Goal: Task Accomplishment & Management: Manage account settings

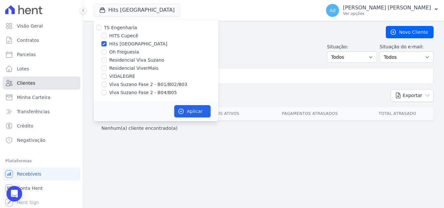
click at [31, 85] on span "Clientes" at bounding box center [26, 83] width 18 height 7
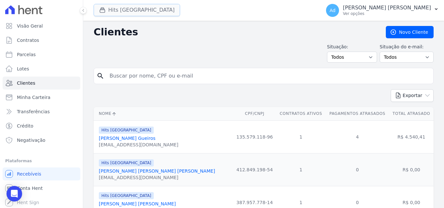
click at [119, 10] on button "Hits [GEOGRAPHIC_DATA]" at bounding box center [137, 10] width 86 height 12
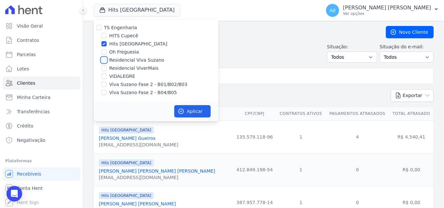
click at [103, 61] on input "Residencial Viva Suzano" at bounding box center [103, 60] width 5 height 5
checkbox input "true"
click at [102, 85] on input "Viva Suzano Fase 2 - B01/B02/B03" at bounding box center [103, 84] width 5 height 5
checkbox input "true"
click at [103, 94] on input "Viva Suzano Fase 2 - B04/B05" at bounding box center [103, 92] width 5 height 5
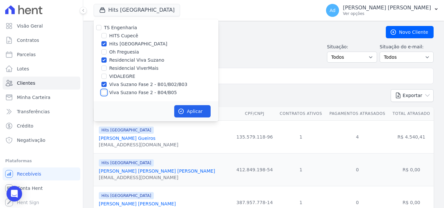
checkbox input "true"
click at [194, 114] on button "Aplicar" at bounding box center [192, 111] width 36 height 12
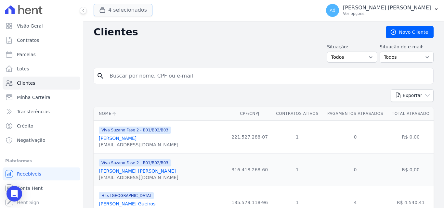
click at [141, 14] on button "4 selecionados" at bounding box center [123, 10] width 59 height 12
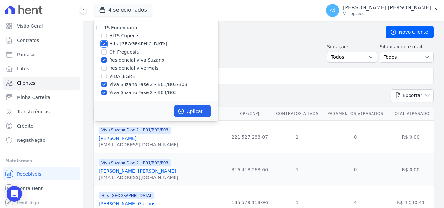
click at [103, 43] on input "Hits [GEOGRAPHIC_DATA]" at bounding box center [103, 43] width 5 height 5
checkbox input "false"
click at [205, 111] on button "Aplicar" at bounding box center [192, 111] width 36 height 12
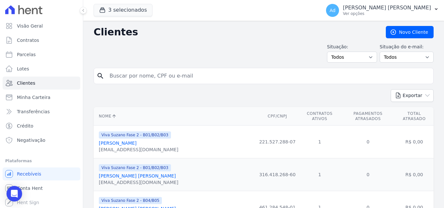
click at [175, 76] on input "search" at bounding box center [268, 76] width 325 height 13
type input "[PERSON_NAME]"
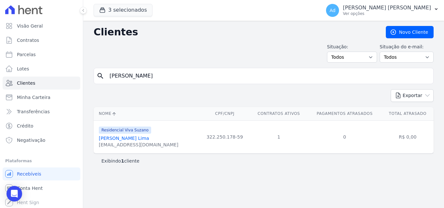
click at [145, 138] on link "[PERSON_NAME] Lima" at bounding box center [124, 138] width 50 height 5
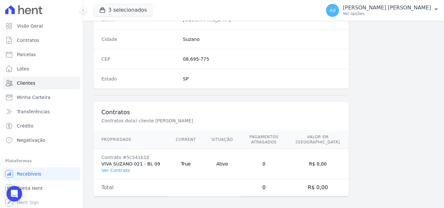
scroll to position [405, 0]
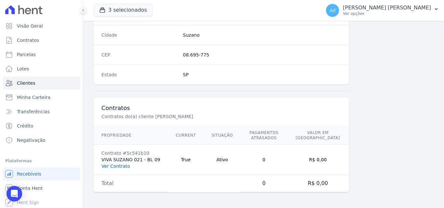
click at [120, 167] on link "Ver Contrato" at bounding box center [115, 166] width 29 height 5
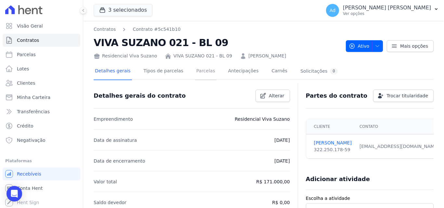
click at [200, 71] on link "Parcelas" at bounding box center [205, 71] width 21 height 17
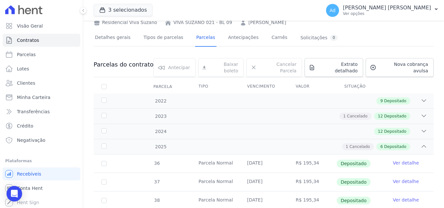
scroll to position [16, 0]
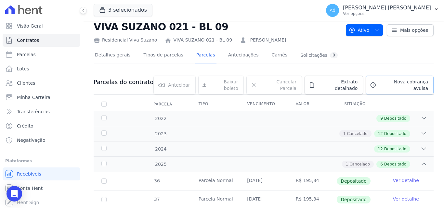
click at [391, 82] on span "Nova cobrança avulsa" at bounding box center [403, 85] width 49 height 13
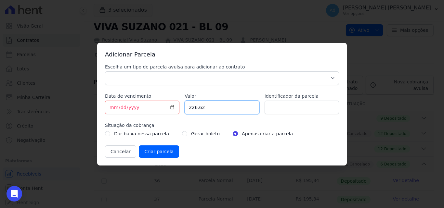
click at [217, 105] on input "226.62" at bounding box center [222, 108] width 74 height 14
type input "2"
type input "195.34"
click at [149, 108] on input "[DATE]" at bounding box center [142, 108] width 74 height 14
type input "[DATE]"
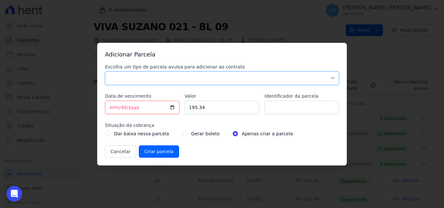
click at [145, 75] on select "Parcela Normal Sinal Caução Intercalada Chaves Pré Chaves Pós Chaves Taxas Quit…" at bounding box center [222, 79] width 234 height 14
select select "standard"
click at [105, 72] on select "Parcela Normal Sinal Caução Intercalada Chaves Pré Chaves Pós Chaves Taxas Quit…" at bounding box center [222, 79] width 234 height 14
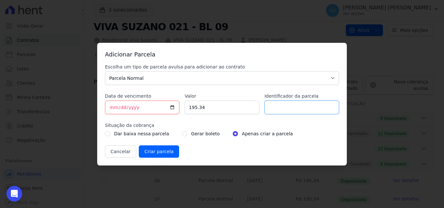
click at [272, 109] on input "Identificador da parcela" at bounding box center [302, 108] width 74 height 14
type input "09/2025"
click at [163, 151] on input "Criar parcela" at bounding box center [159, 152] width 40 height 12
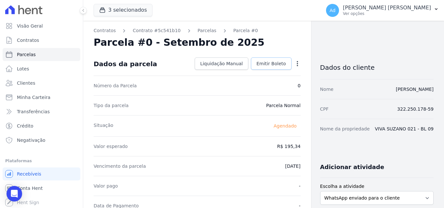
click at [269, 59] on link "Emitir Boleto" at bounding box center [271, 64] width 41 height 12
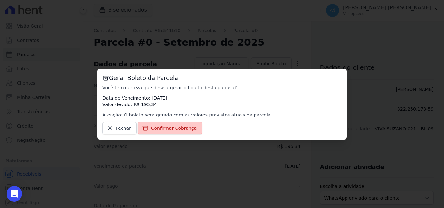
click at [186, 127] on span "Confirmar Cobrança" at bounding box center [174, 128] width 46 height 7
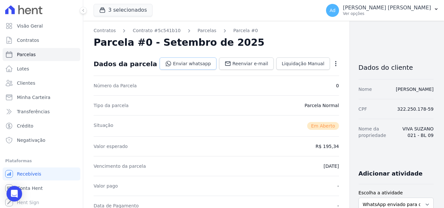
click at [188, 66] on link "Enviar whatsapp" at bounding box center [188, 64] width 57 height 12
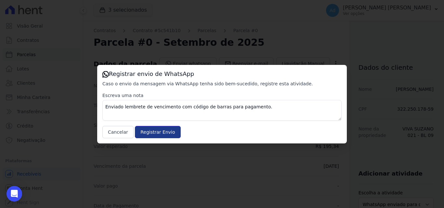
click at [163, 137] on input "Registrar Envio" at bounding box center [158, 132] width 46 height 12
click at [160, 133] on input "Registrar Envio" at bounding box center [158, 132] width 46 height 12
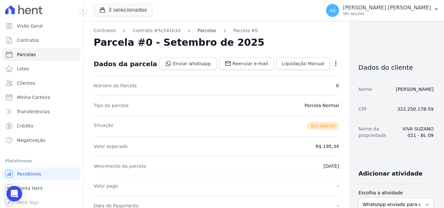
click at [201, 30] on link "Parcelas" at bounding box center [207, 30] width 19 height 7
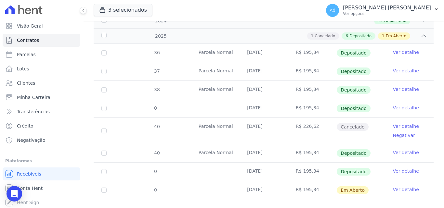
scroll to position [150, 0]
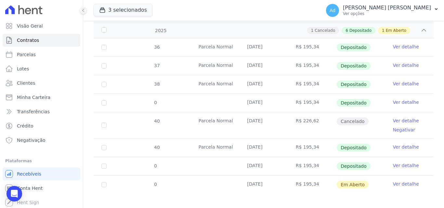
click at [400, 181] on link "Ver detalhe" at bounding box center [406, 184] width 26 height 7
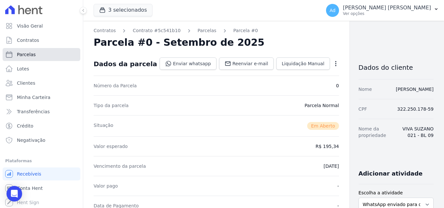
click at [29, 53] on span "Parcelas" at bounding box center [26, 54] width 19 height 7
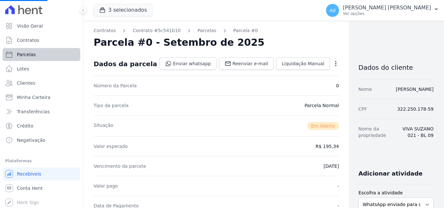
select select
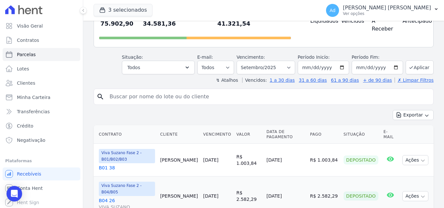
scroll to position [91, 0]
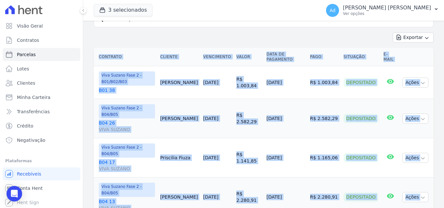
scroll to position [143, 0]
click at [427, 178] on td "Ações Ver boleto Para visualizar o boleto digite os 5 primeiros dígitos do seu …" at bounding box center [417, 196] width 34 height 39
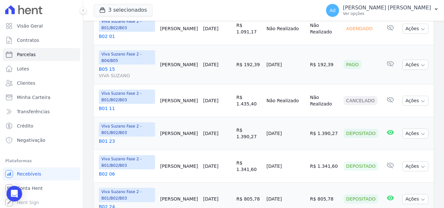
scroll to position [702, 0]
click at [133, 8] on button "3 selecionados" at bounding box center [123, 10] width 59 height 12
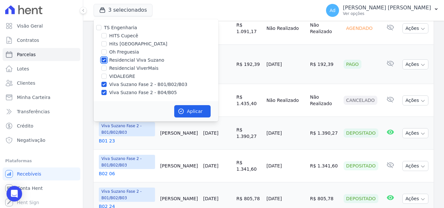
click at [104, 58] on input "Residencial Viva Suzano" at bounding box center [103, 60] width 5 height 5
checkbox input "false"
click at [106, 85] on input "Viva Suzano Fase 2 - B01/B02/B03" at bounding box center [103, 84] width 5 height 5
checkbox input "false"
click at [103, 94] on input "Viva Suzano Fase 2 - B04/B05" at bounding box center [103, 92] width 5 height 5
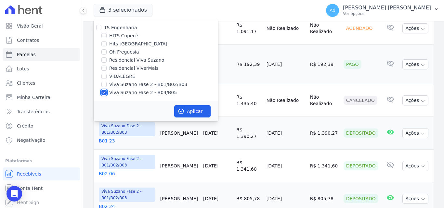
checkbox input "false"
click at [105, 50] on input "Oh Freguesia" at bounding box center [103, 51] width 5 height 5
checkbox input "true"
click at [190, 109] on button "Aplicar" at bounding box center [192, 111] width 36 height 12
select select
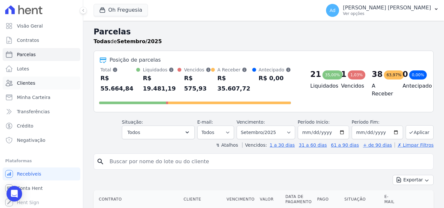
click at [29, 85] on span "Clientes" at bounding box center [26, 83] width 18 height 7
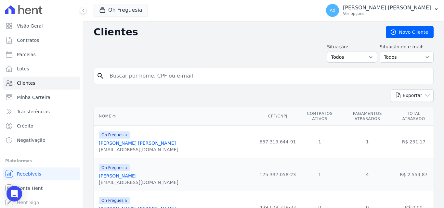
click at [130, 76] on input "search" at bounding box center [268, 76] width 325 height 13
type input "[PERSON_NAME] dos [PERSON_NAME]"
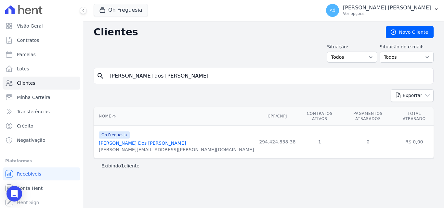
click at [115, 141] on link "[PERSON_NAME] Dos [PERSON_NAME]" at bounding box center [142, 143] width 87 height 5
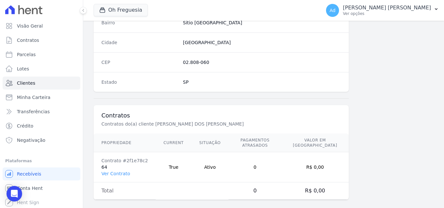
scroll to position [400, 0]
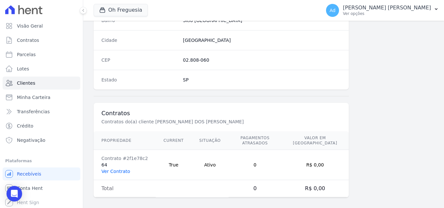
click at [117, 169] on link "Ver Contrato" at bounding box center [115, 171] width 29 height 5
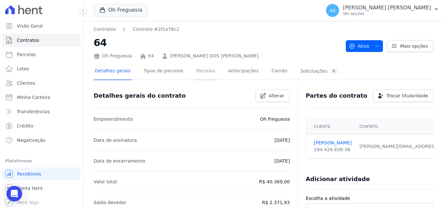
click at [203, 70] on link "Parcelas" at bounding box center [205, 71] width 21 height 17
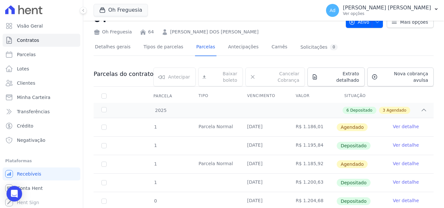
scroll to position [24, 0]
click at [391, 72] on span "Nova cobrança avulsa" at bounding box center [404, 77] width 48 height 13
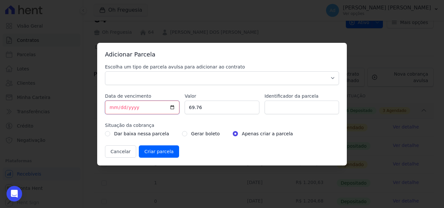
click at [115, 107] on input "[DATE]" at bounding box center [142, 108] width 74 height 14
type input "[DATE]"
click at [218, 105] on input "69.76" at bounding box center [222, 108] width 74 height 14
type input "6"
type input "1237.54"
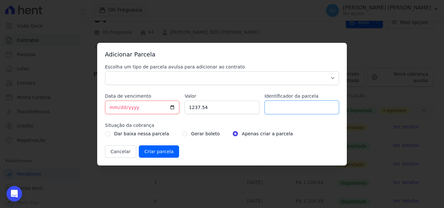
click at [279, 108] on input "Identificador da parcela" at bounding box center [302, 108] width 74 height 14
type input "09/2025"
click at [152, 153] on input "Criar parcela" at bounding box center [159, 152] width 40 height 12
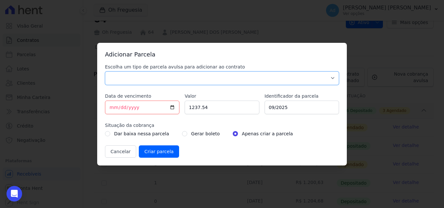
click at [148, 83] on select "Parcela Normal Sinal Caução Intercalada Chaves Pré Chaves Pós Chaves Taxas Quit…" at bounding box center [222, 79] width 234 height 14
select select "standard"
click at [105, 72] on select "Parcela Normal Sinal Caução Intercalada Chaves Pré Chaves Pós Chaves Taxas Quit…" at bounding box center [222, 79] width 234 height 14
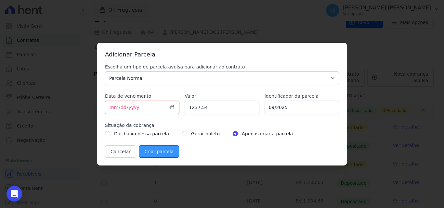
click at [164, 150] on input "Criar parcela" at bounding box center [159, 152] width 40 height 12
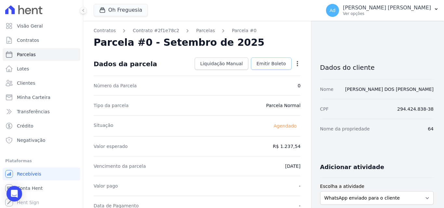
click at [278, 64] on span "Emitir Boleto" at bounding box center [271, 63] width 30 height 7
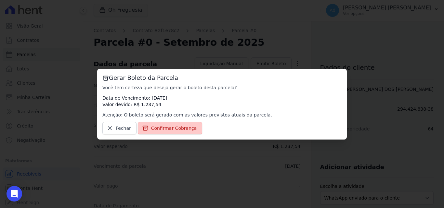
click at [177, 130] on span "Confirmar Cobrança" at bounding box center [174, 128] width 46 height 7
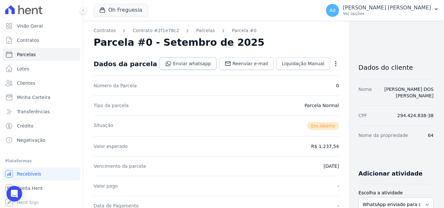
click at [177, 63] on link "Enviar whatsapp" at bounding box center [188, 64] width 57 height 12
